Goal: Manage account settings

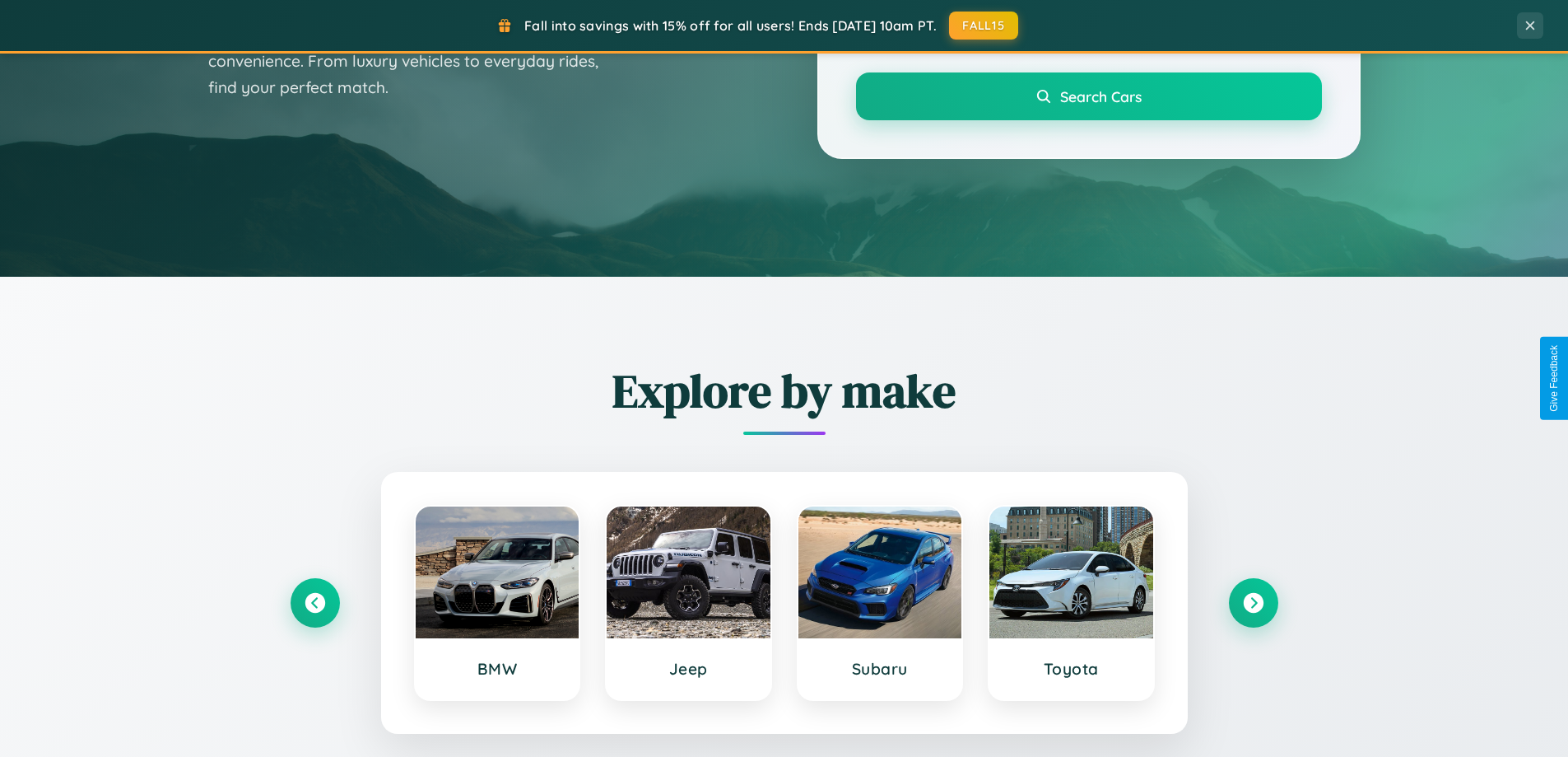
scroll to position [1133, 0]
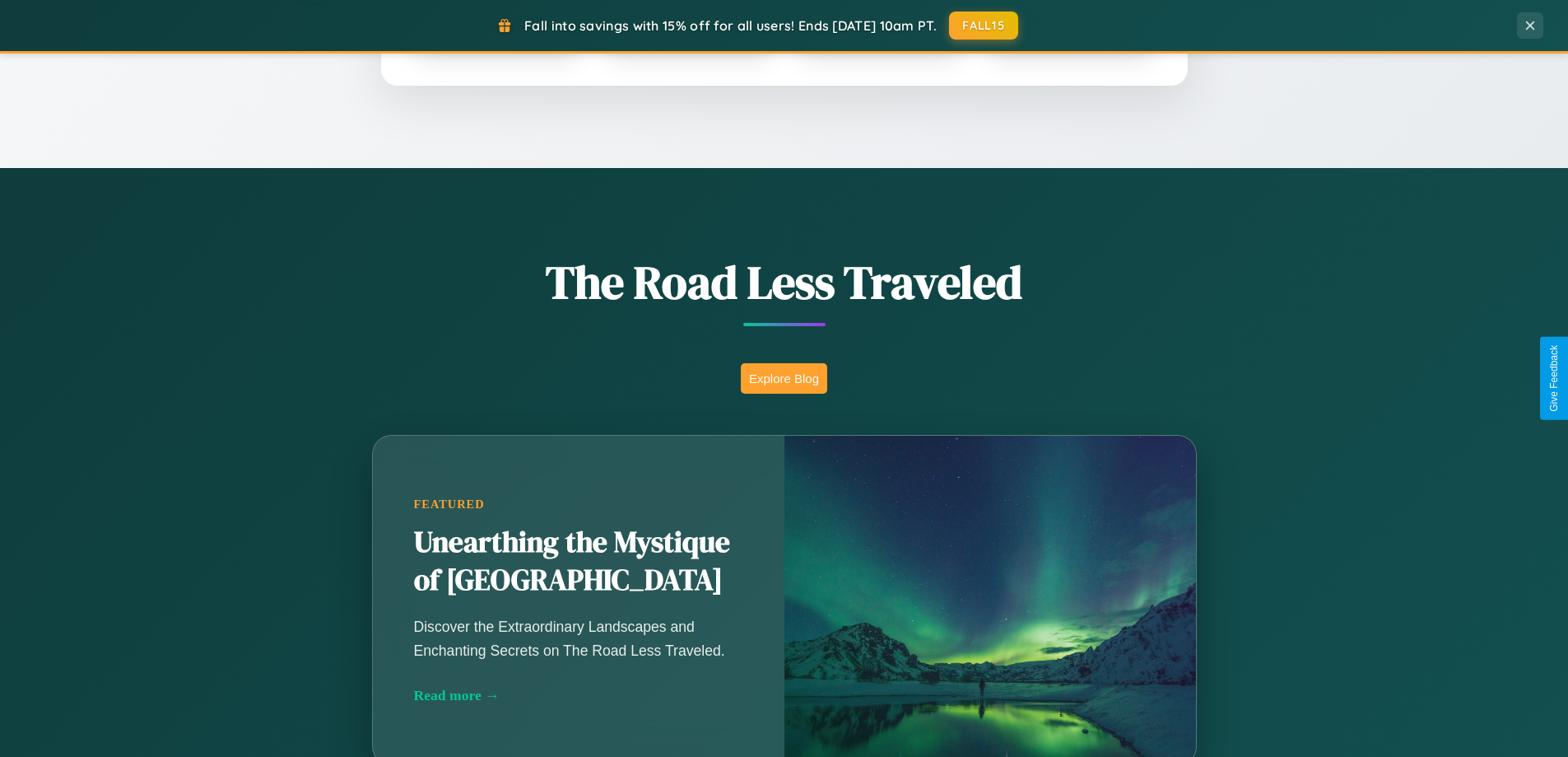
click at [784, 378] on button "Explore Blog" at bounding box center [784, 378] width 86 height 30
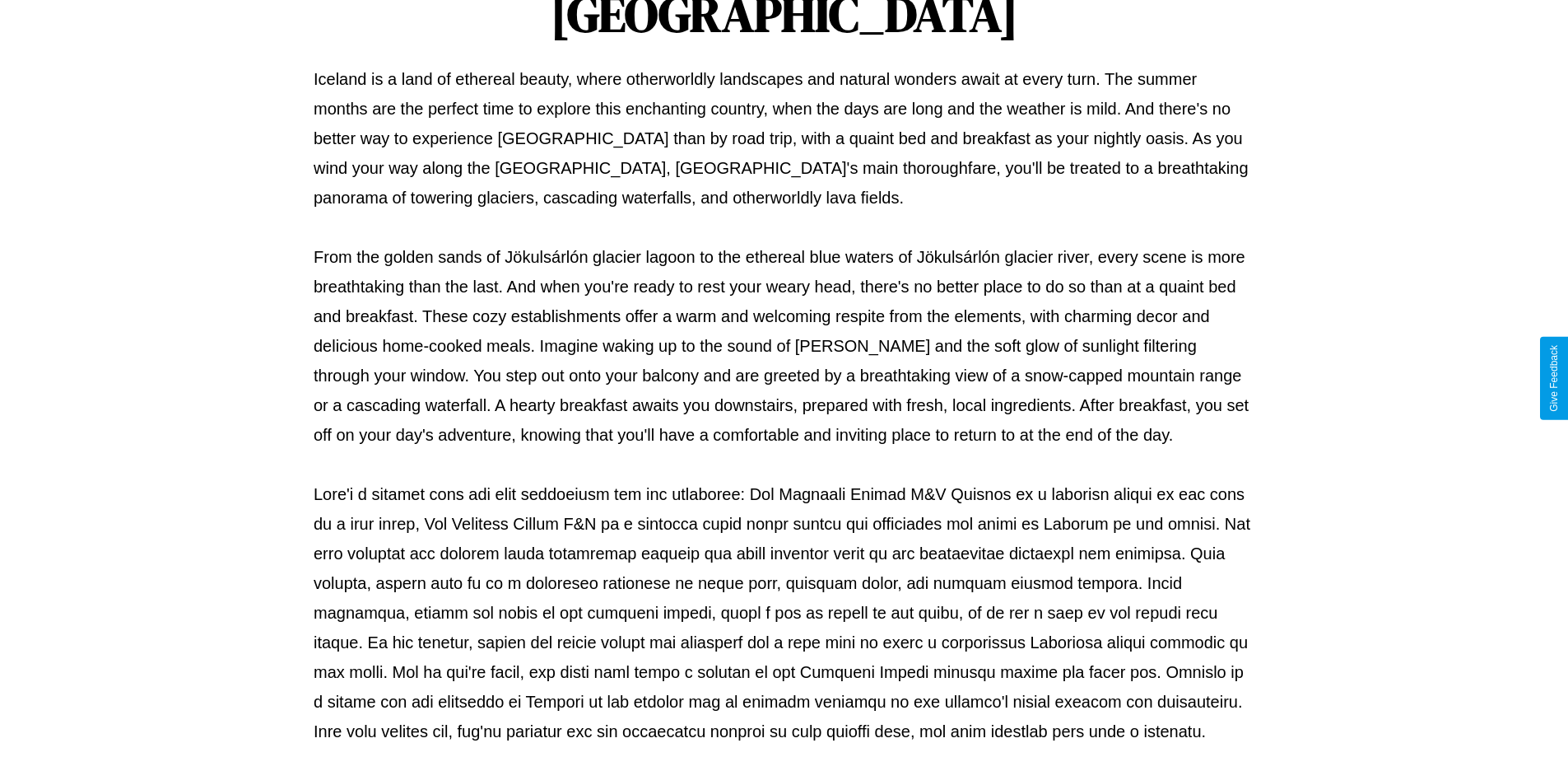
scroll to position [533, 0]
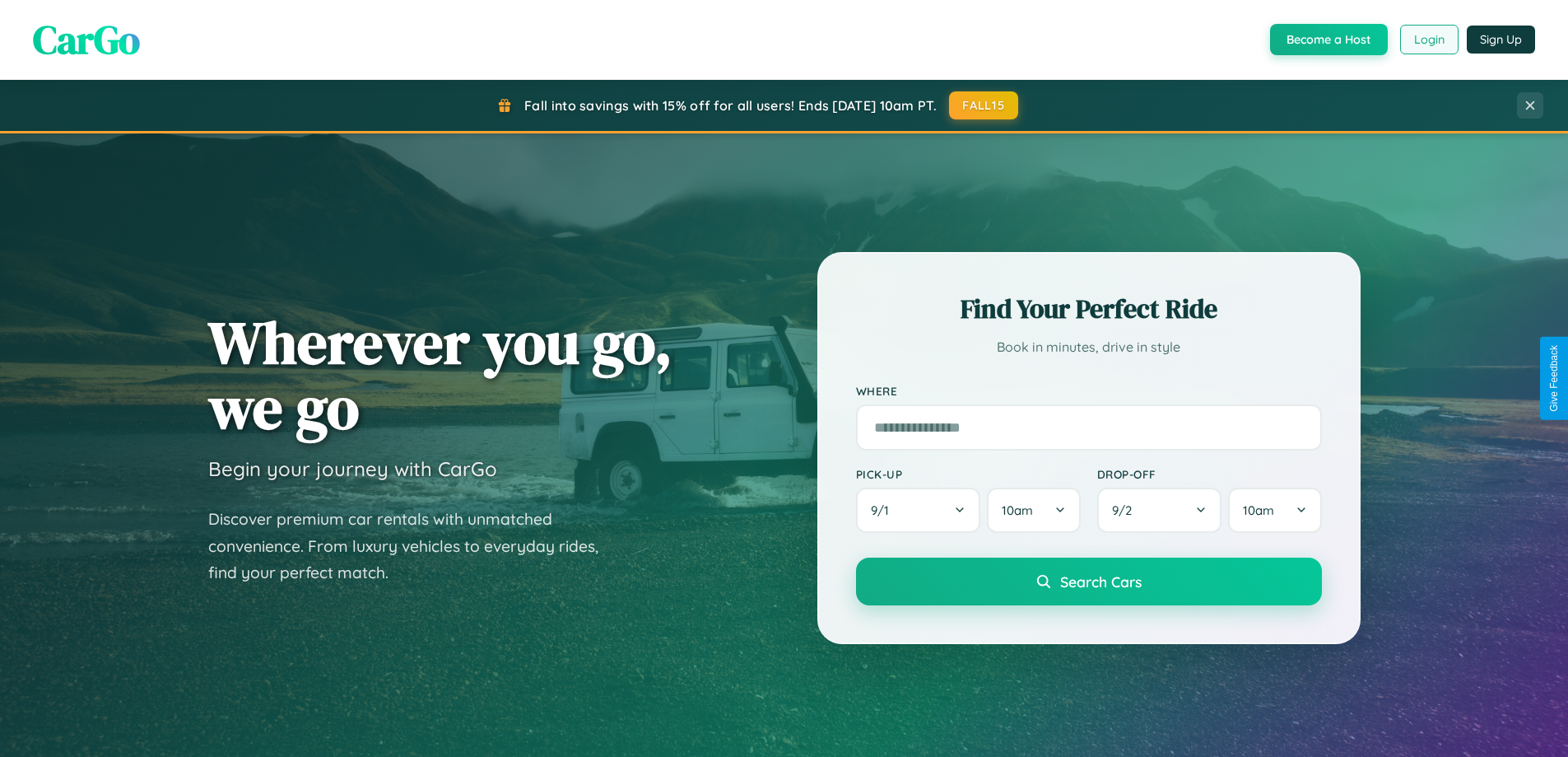
click at [1427, 39] on button "Login" at bounding box center [1428, 39] width 58 height 30
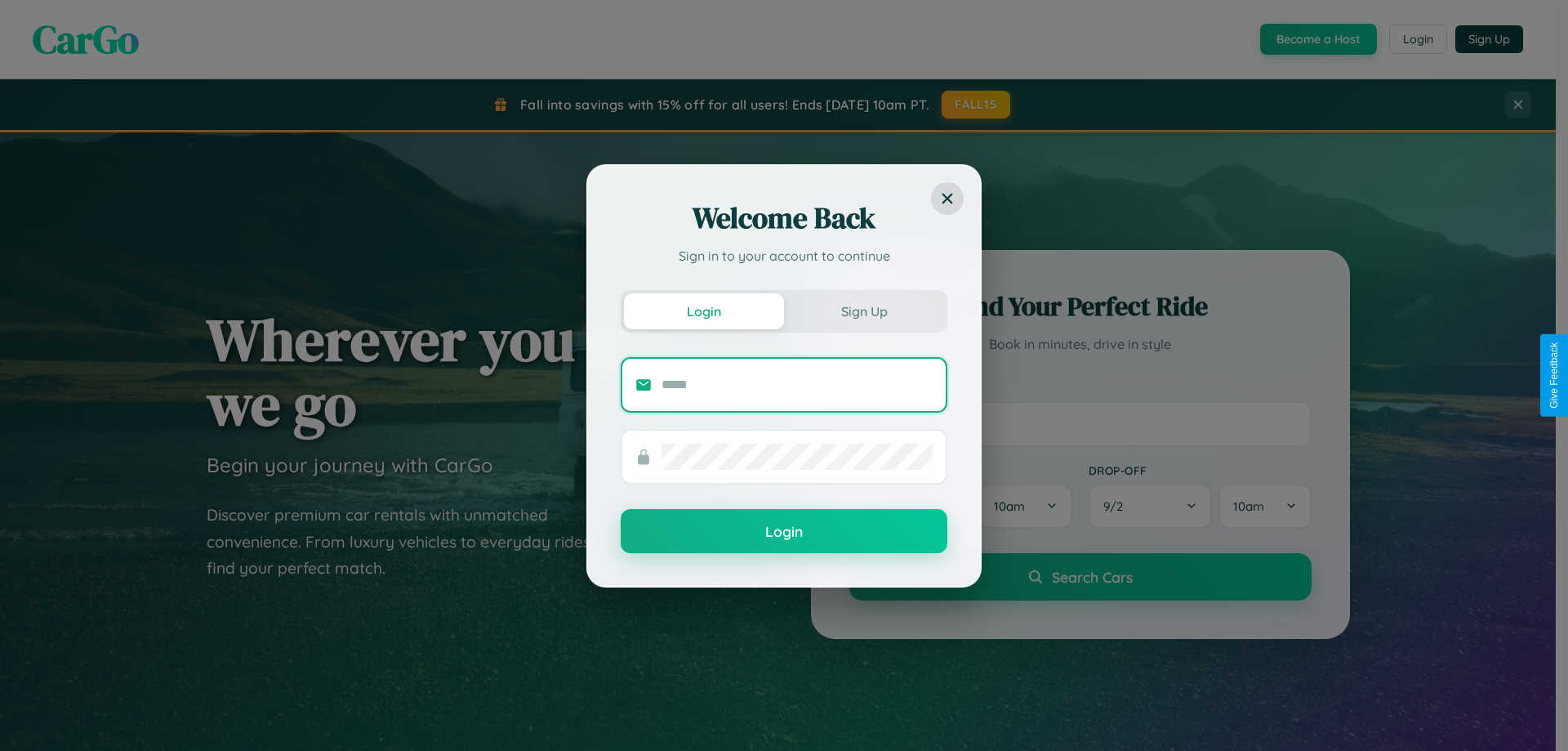
click at [797, 384] on input "text" at bounding box center [796, 384] width 271 height 26
type input "**********"
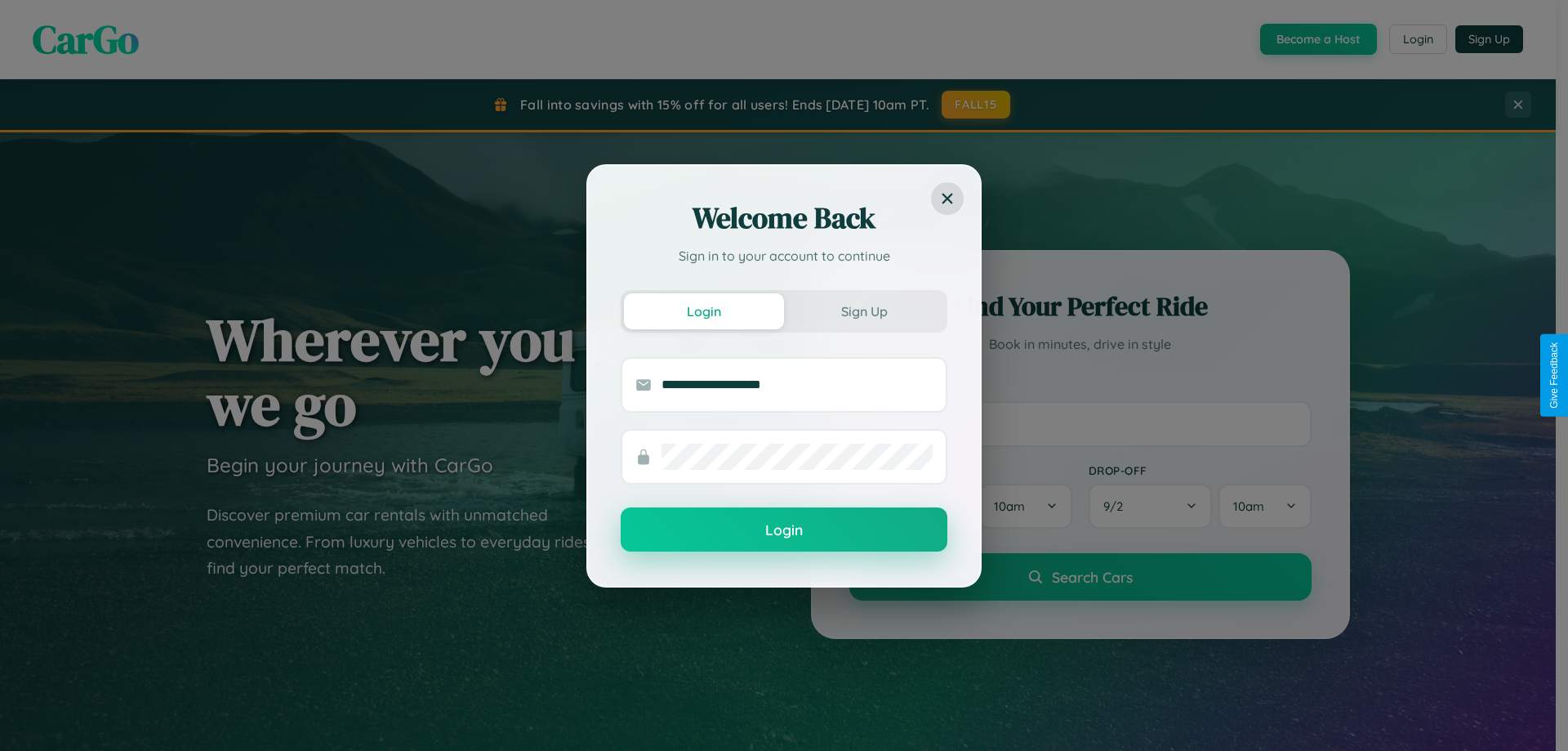
click at [784, 530] on button "Login" at bounding box center [784, 529] width 327 height 44
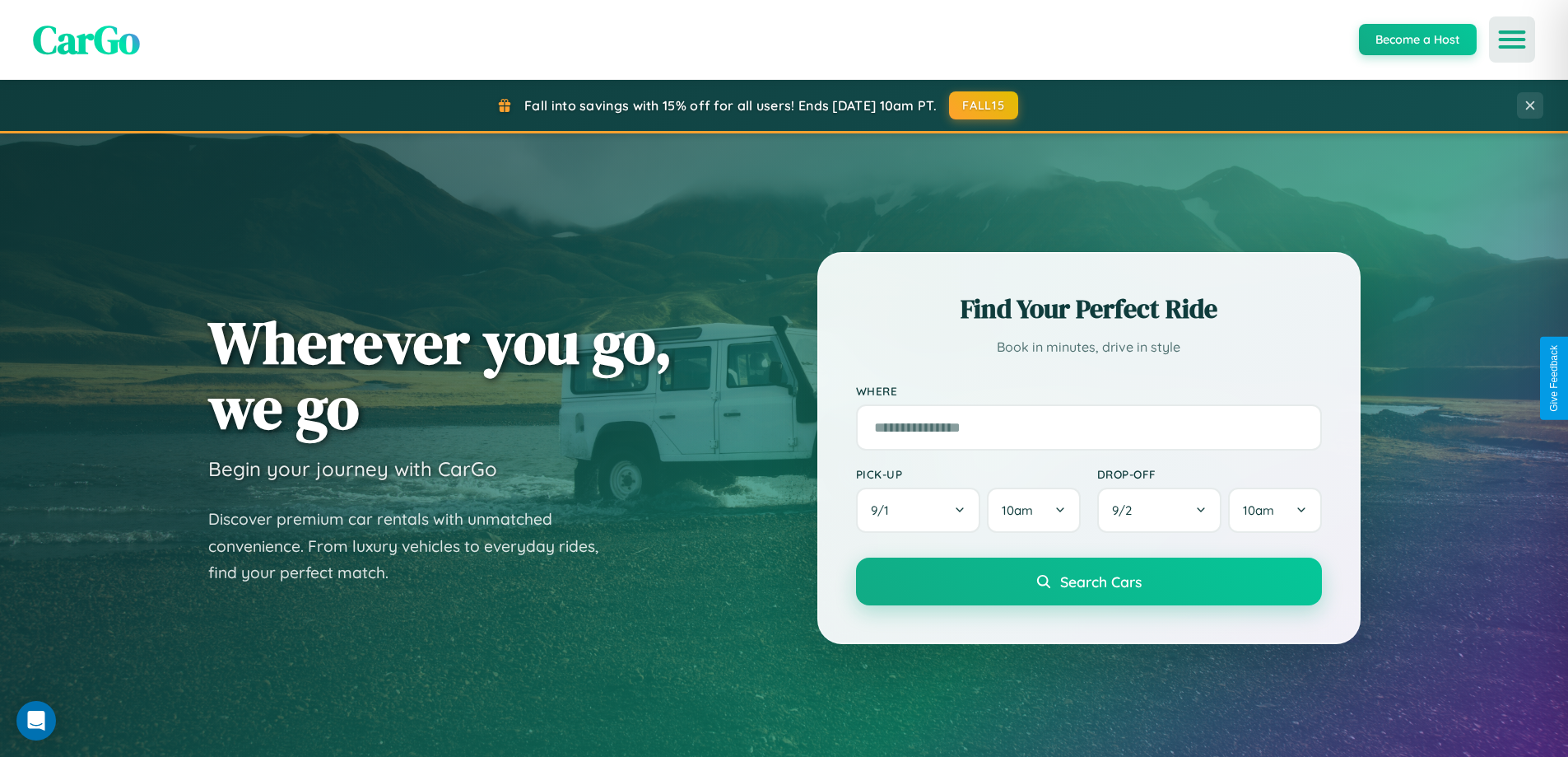
click at [1512, 39] on icon "Open menu" at bounding box center [1512, 39] width 24 height 15
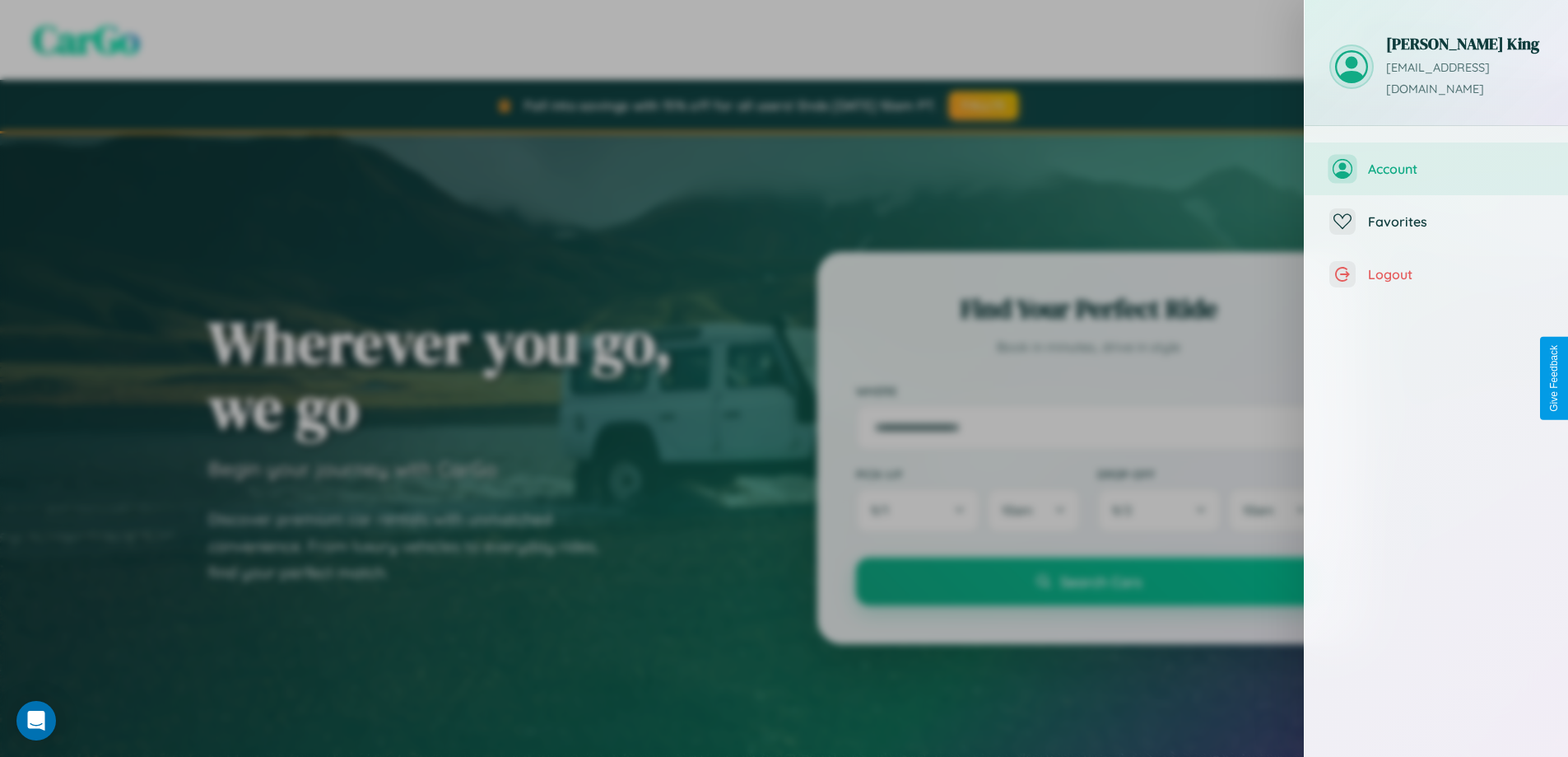
click at [1436, 161] on span "Account" at bounding box center [1455, 169] width 176 height 16
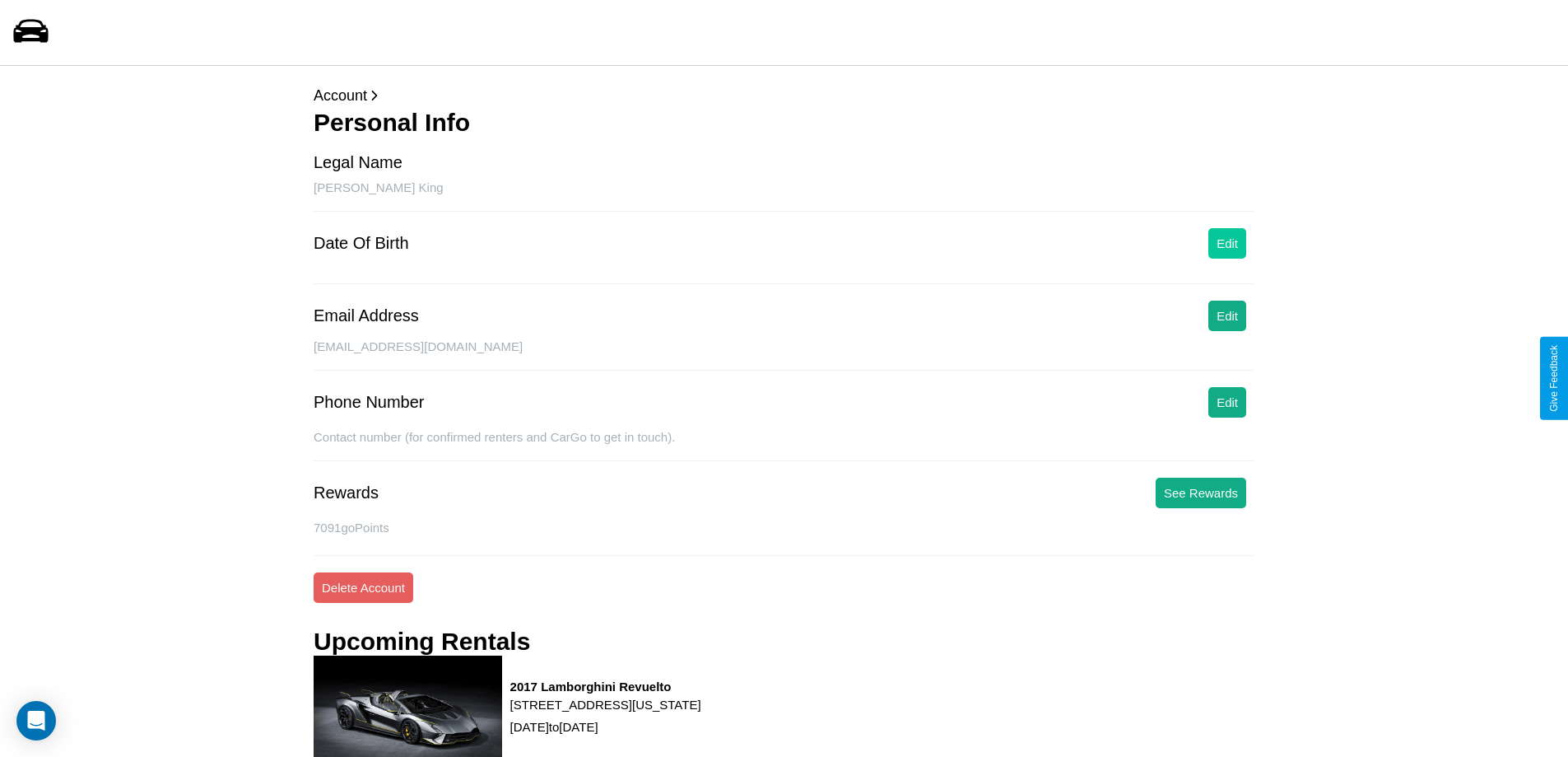
click at [1227, 243] on button "Edit" at bounding box center [1226, 243] width 38 height 30
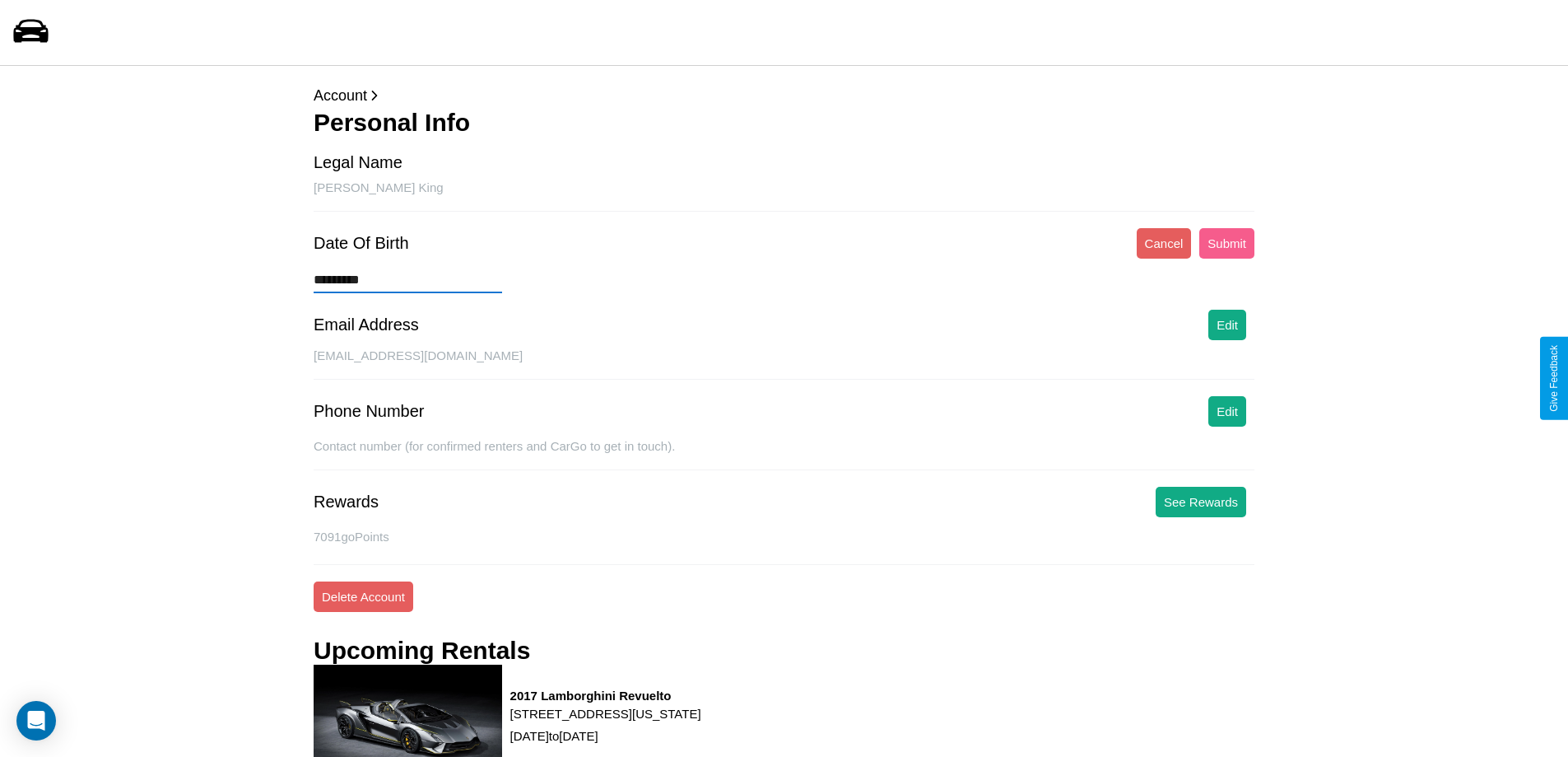
type input "**********"
